Goal: Task Accomplishment & Management: Manage account settings

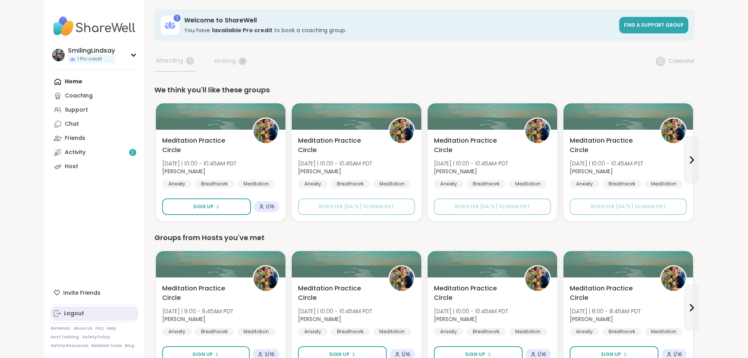
click at [64, 311] on div "Logout" at bounding box center [74, 313] width 20 height 8
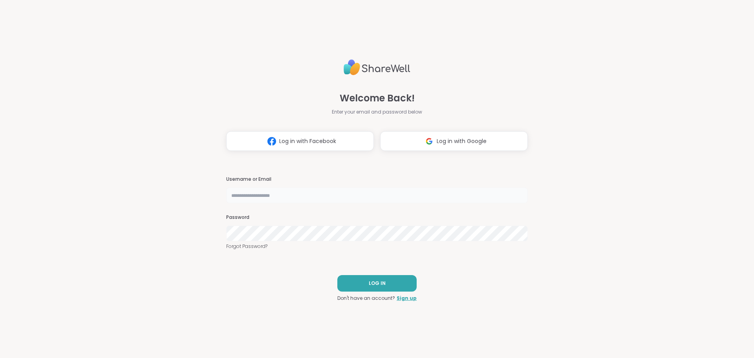
type input "**********"
